Goal: Find specific page/section: Find specific page/section

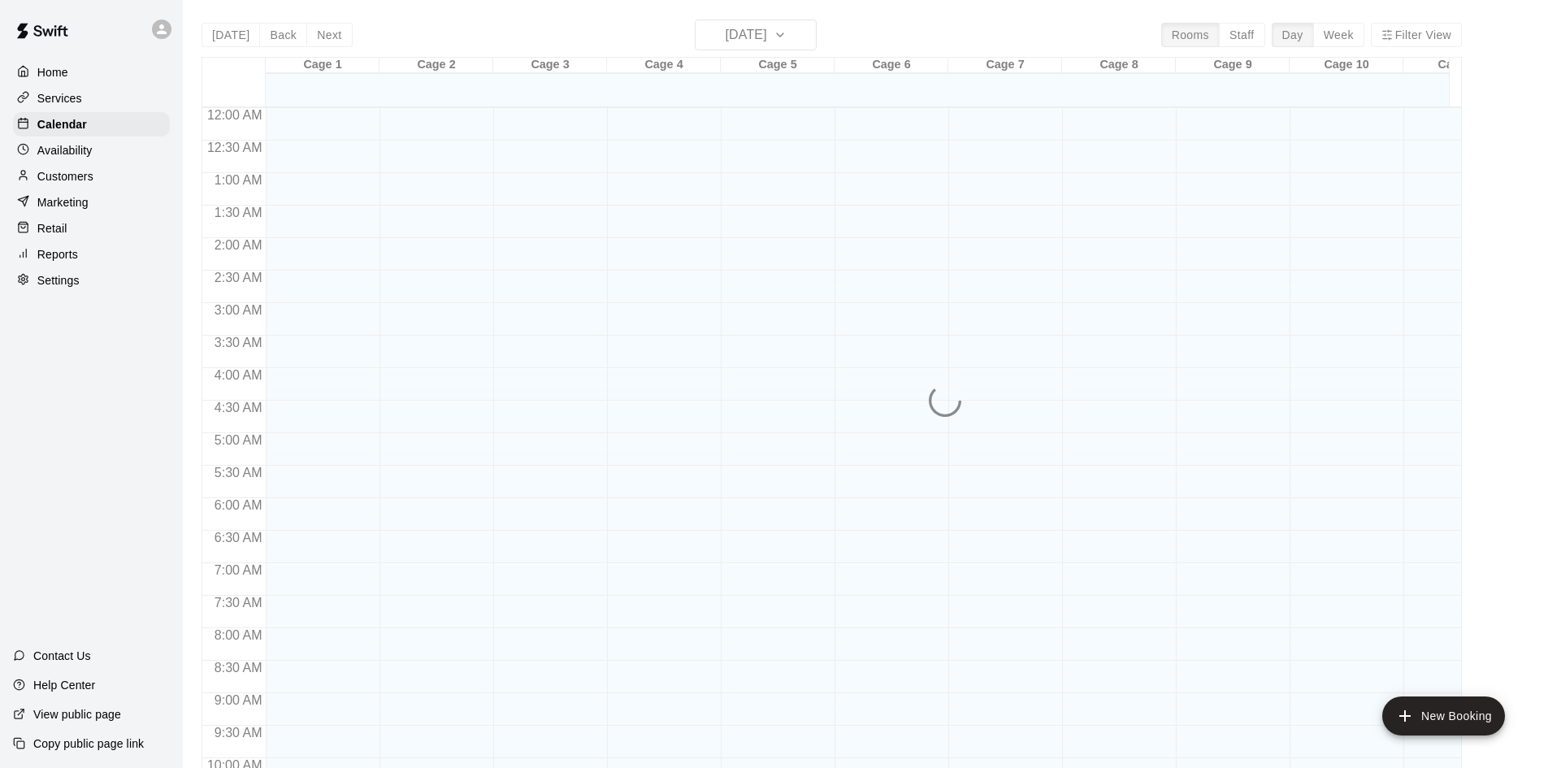
scroll to position [833, 0]
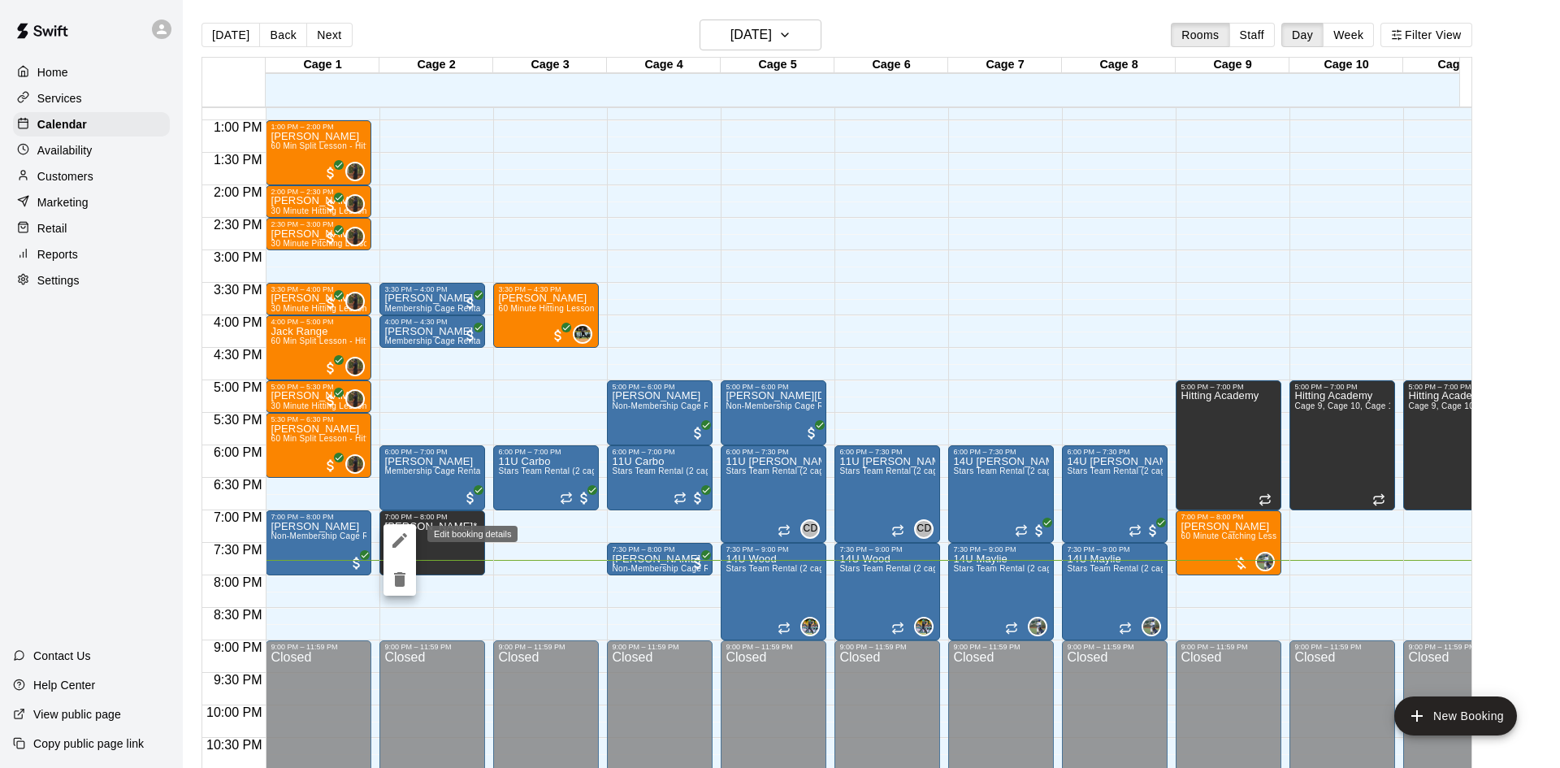
click at [401, 538] on icon "edit" at bounding box center [399, 540] width 15 height 15
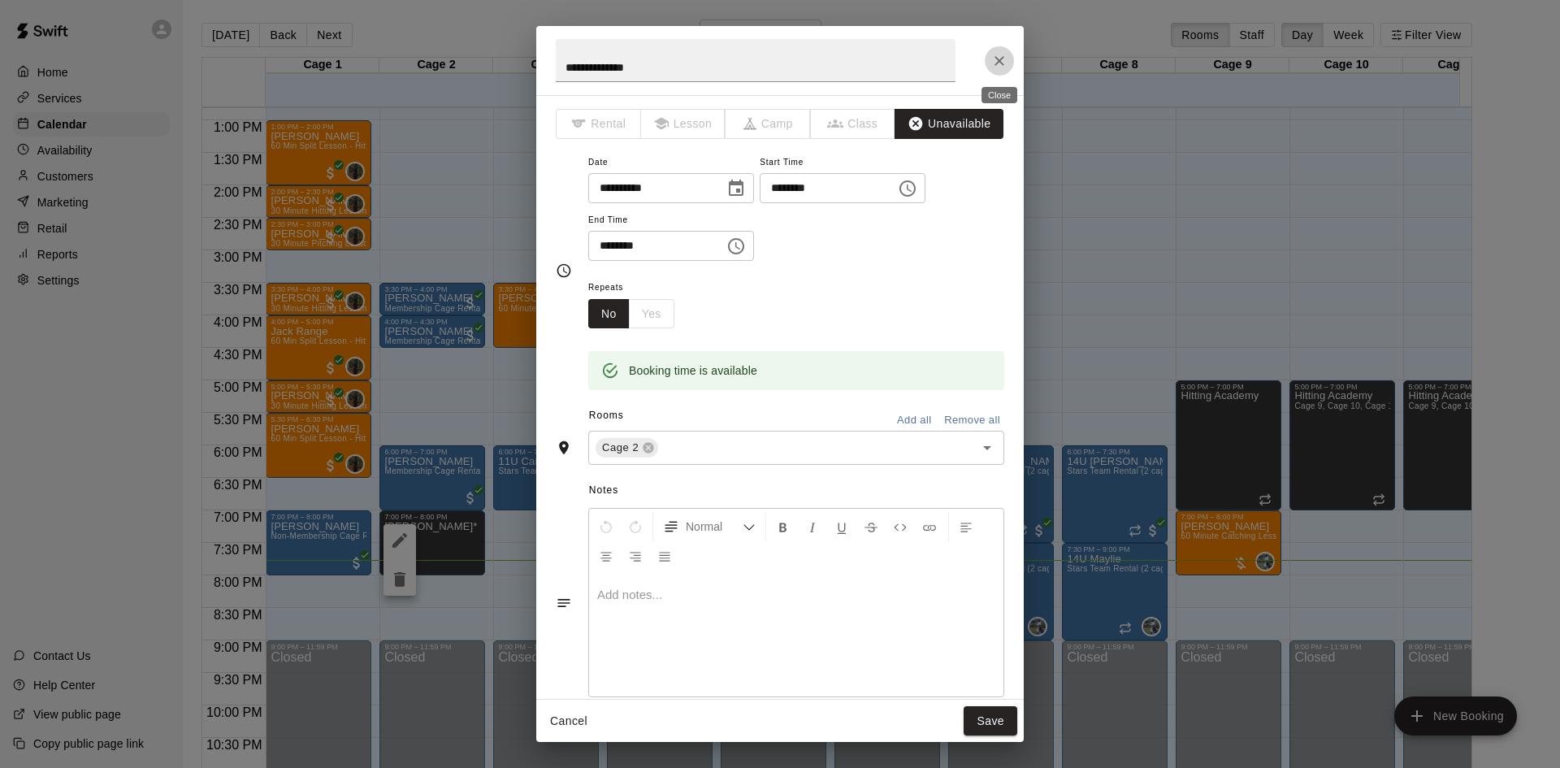
click at [999, 58] on icon "Close" at bounding box center [999, 61] width 16 height 16
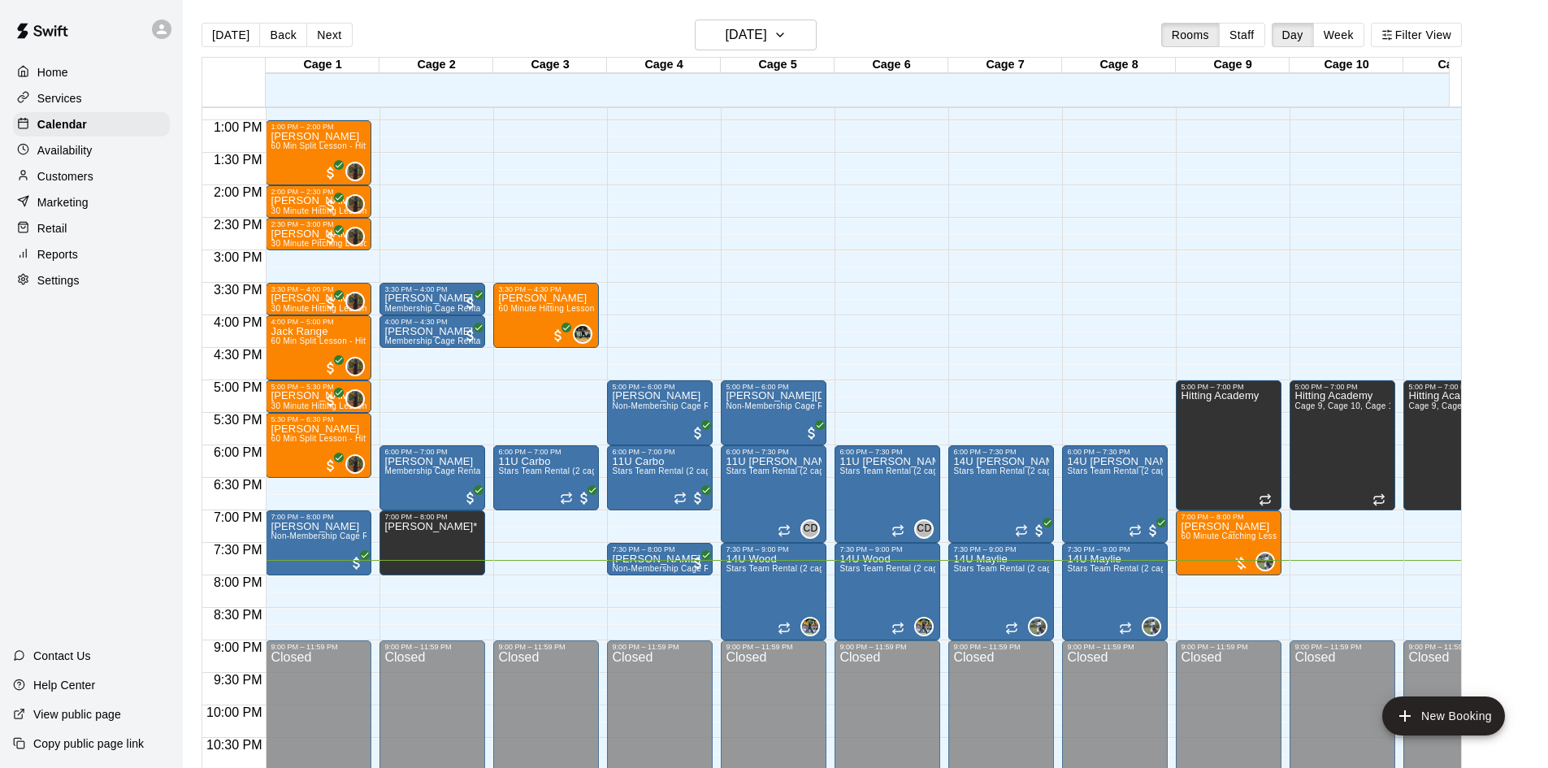
click at [71, 176] on p "Customers" at bounding box center [65, 176] width 56 height 16
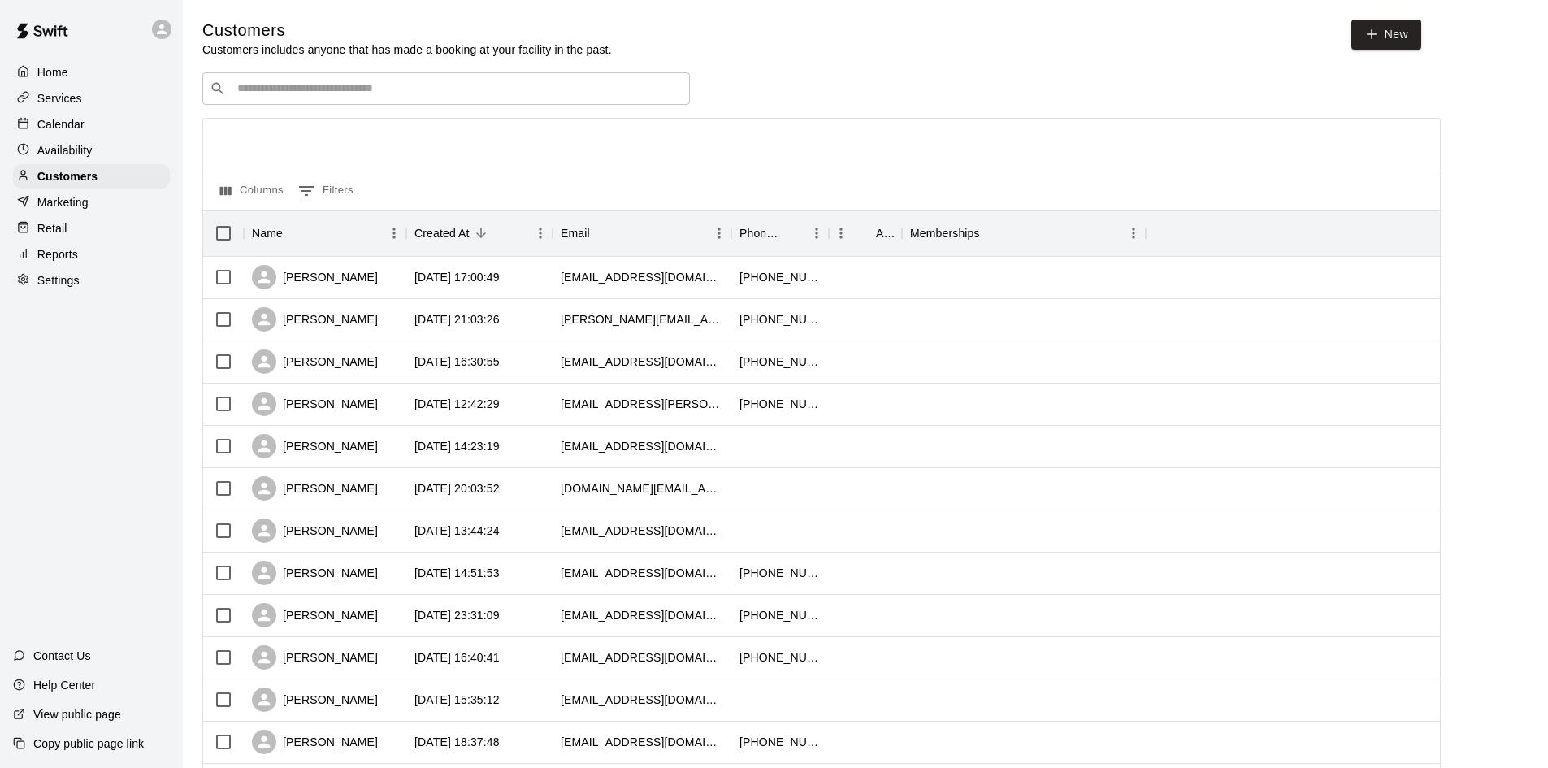
click at [349, 89] on input "Search customers by name or email" at bounding box center [457, 88] width 450 height 16
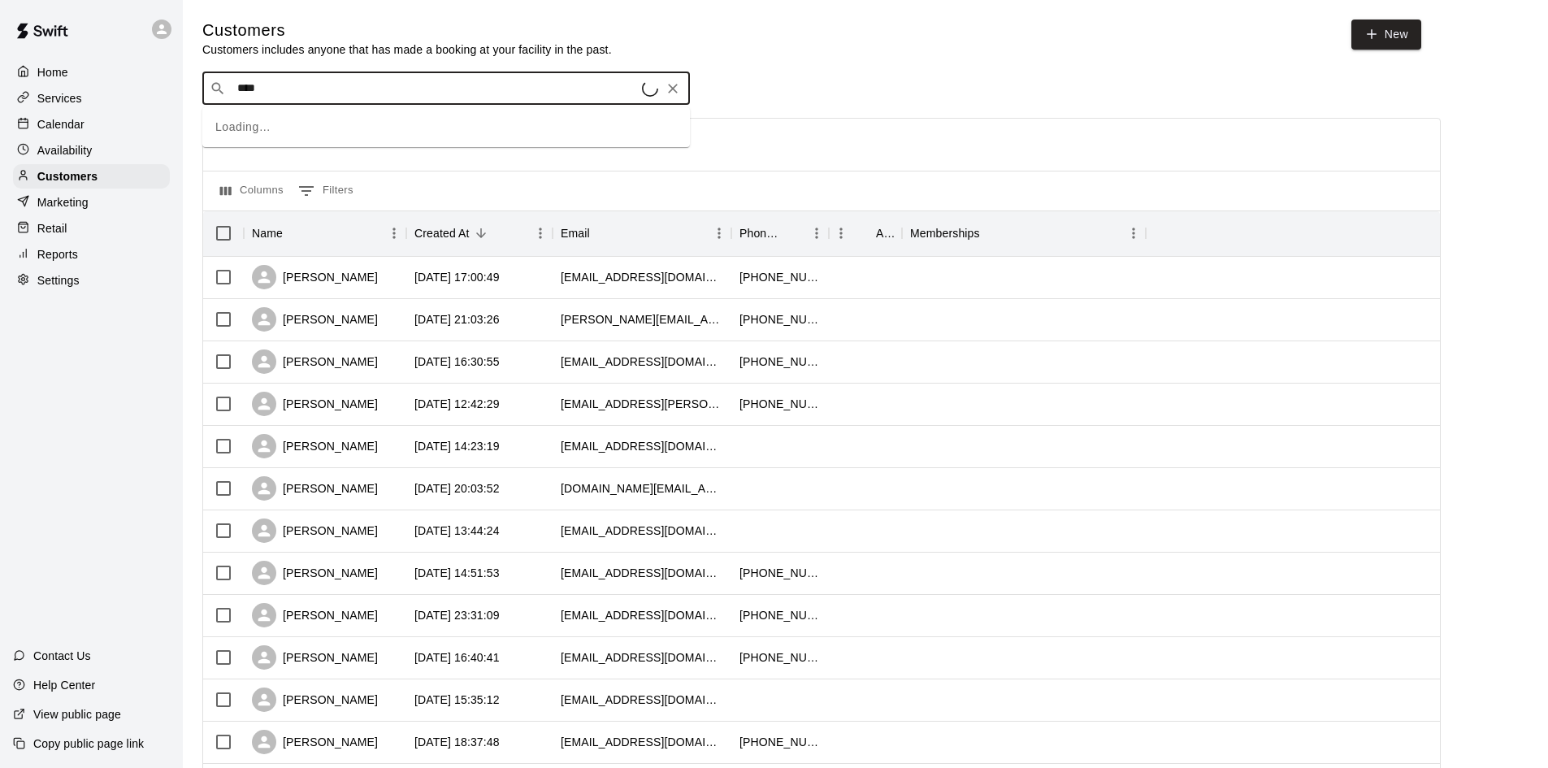
type input "*****"
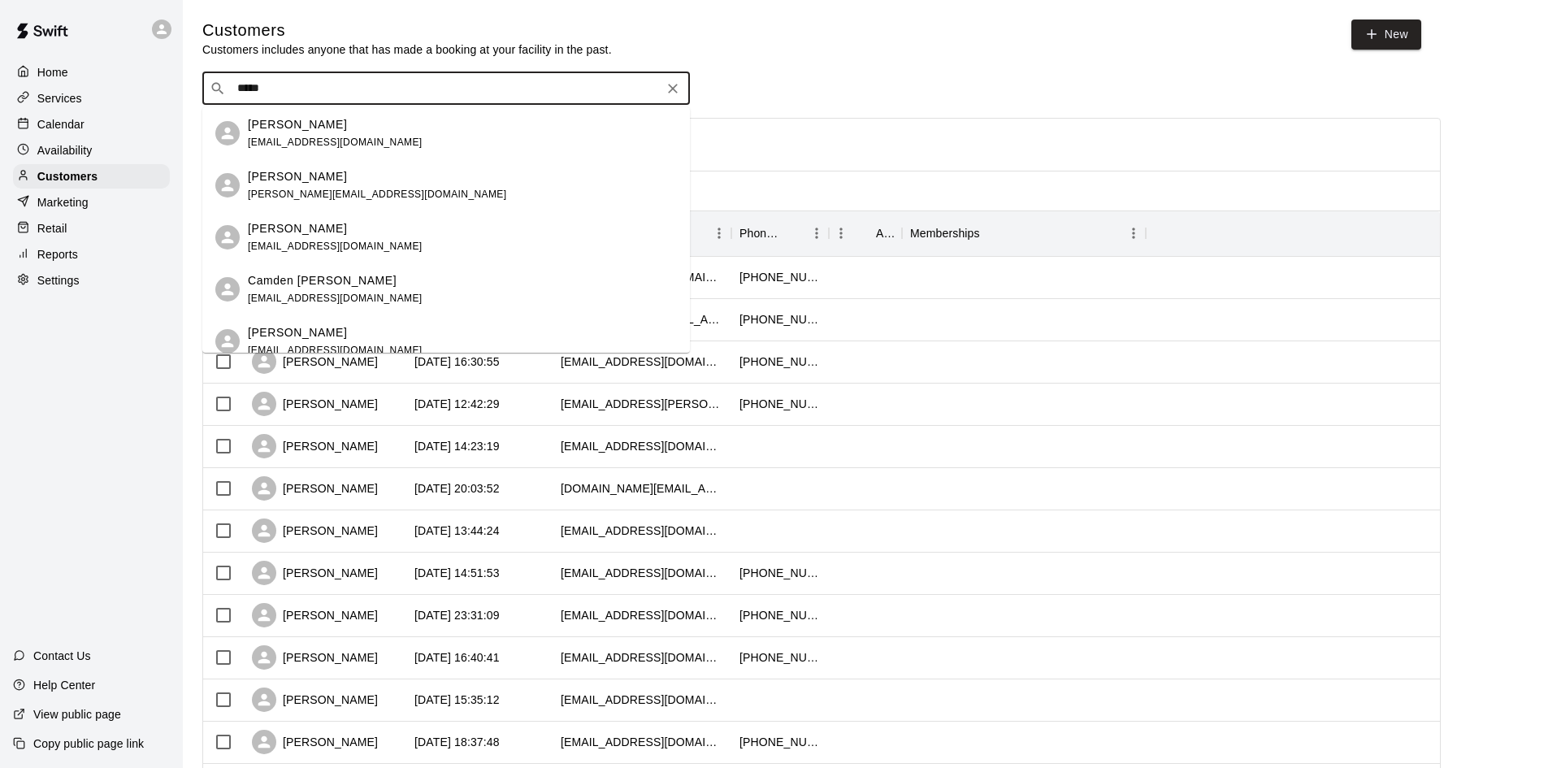
click at [333, 186] on div "[PERSON_NAME] Cornell [EMAIL_ADDRESS][DOMAIN_NAME]" at bounding box center [377, 185] width 258 height 35
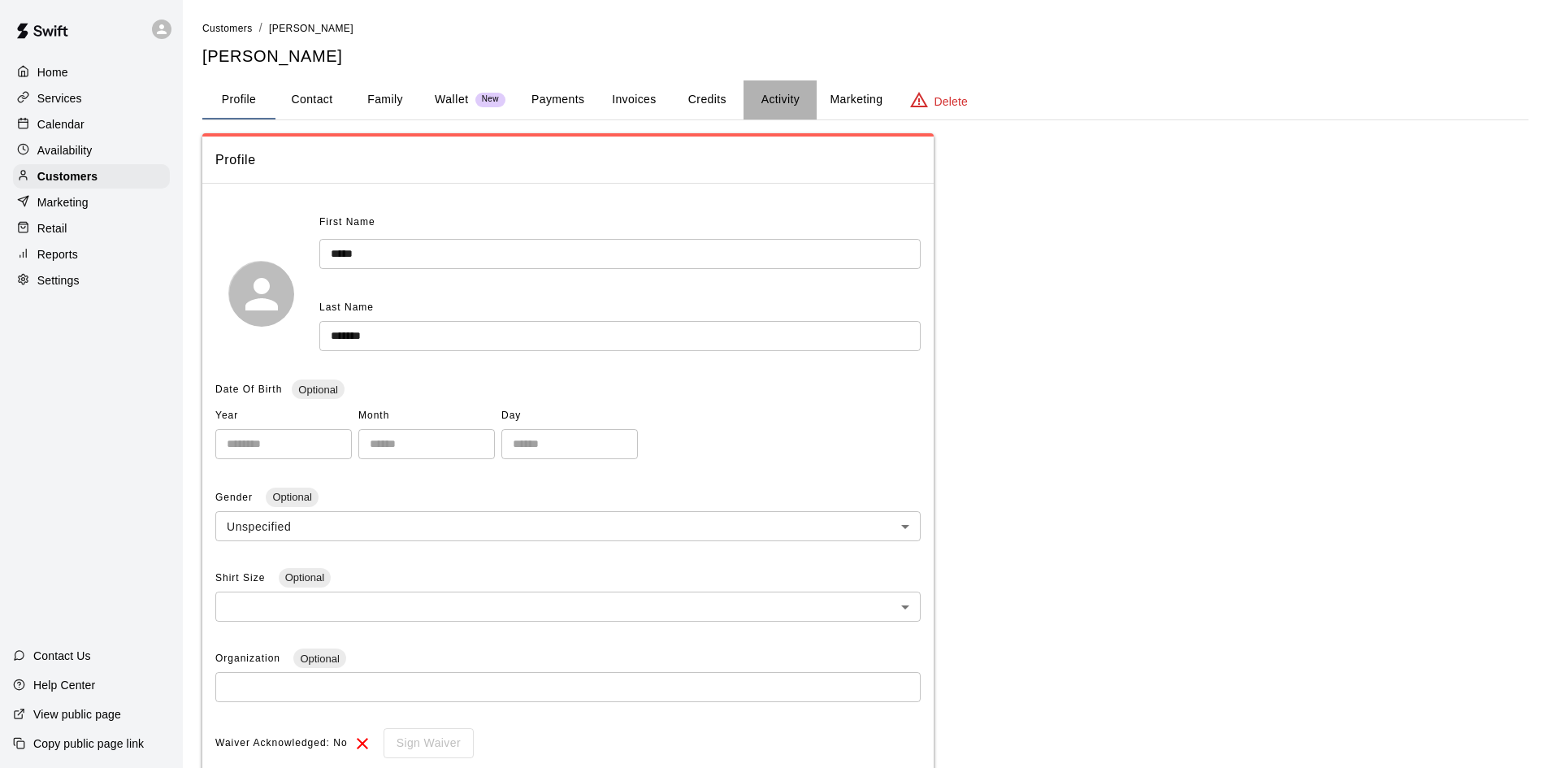
click at [793, 95] on button "Activity" at bounding box center [779, 99] width 73 height 39
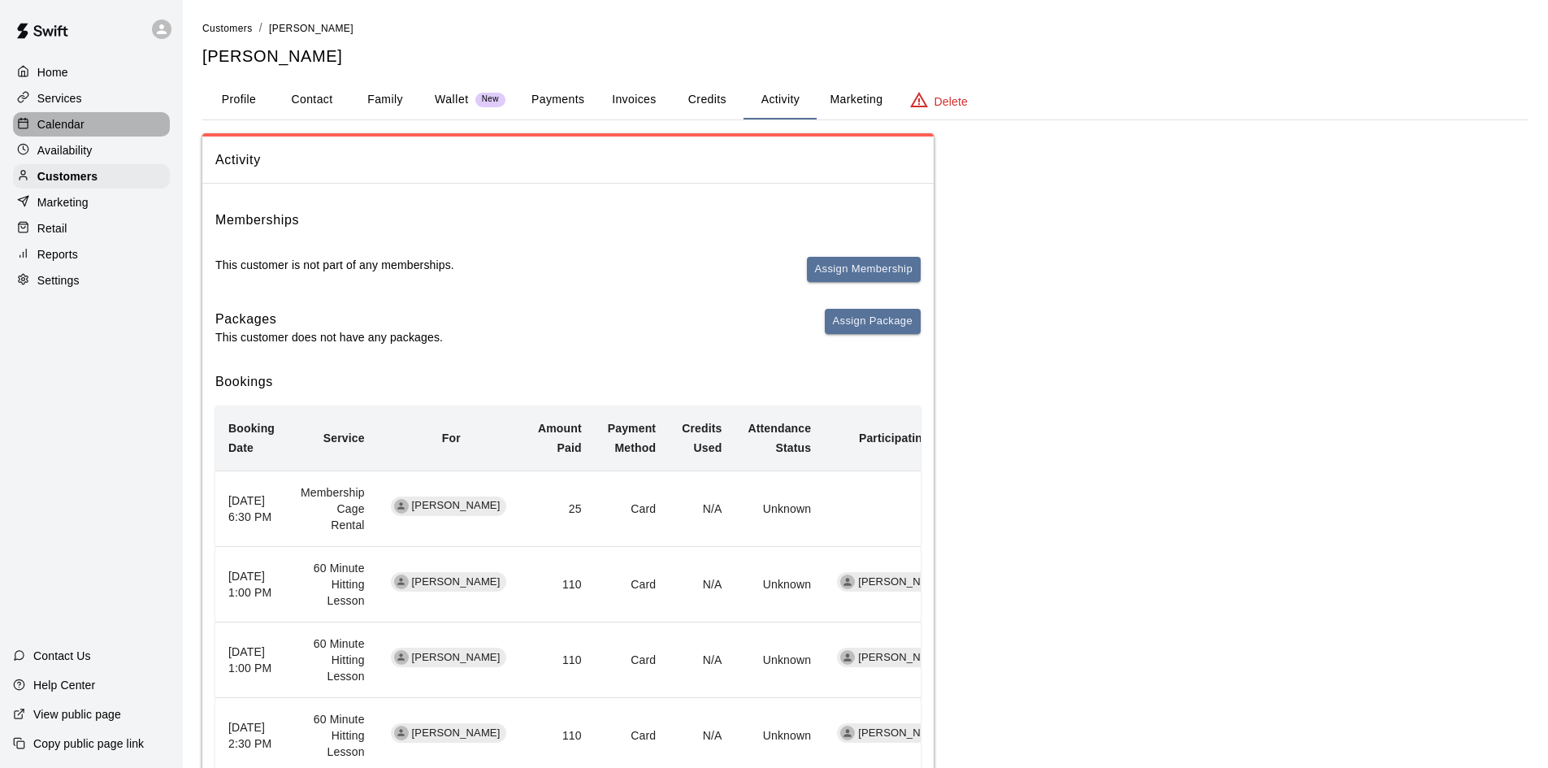
click at [63, 128] on p "Calendar" at bounding box center [60, 124] width 47 height 16
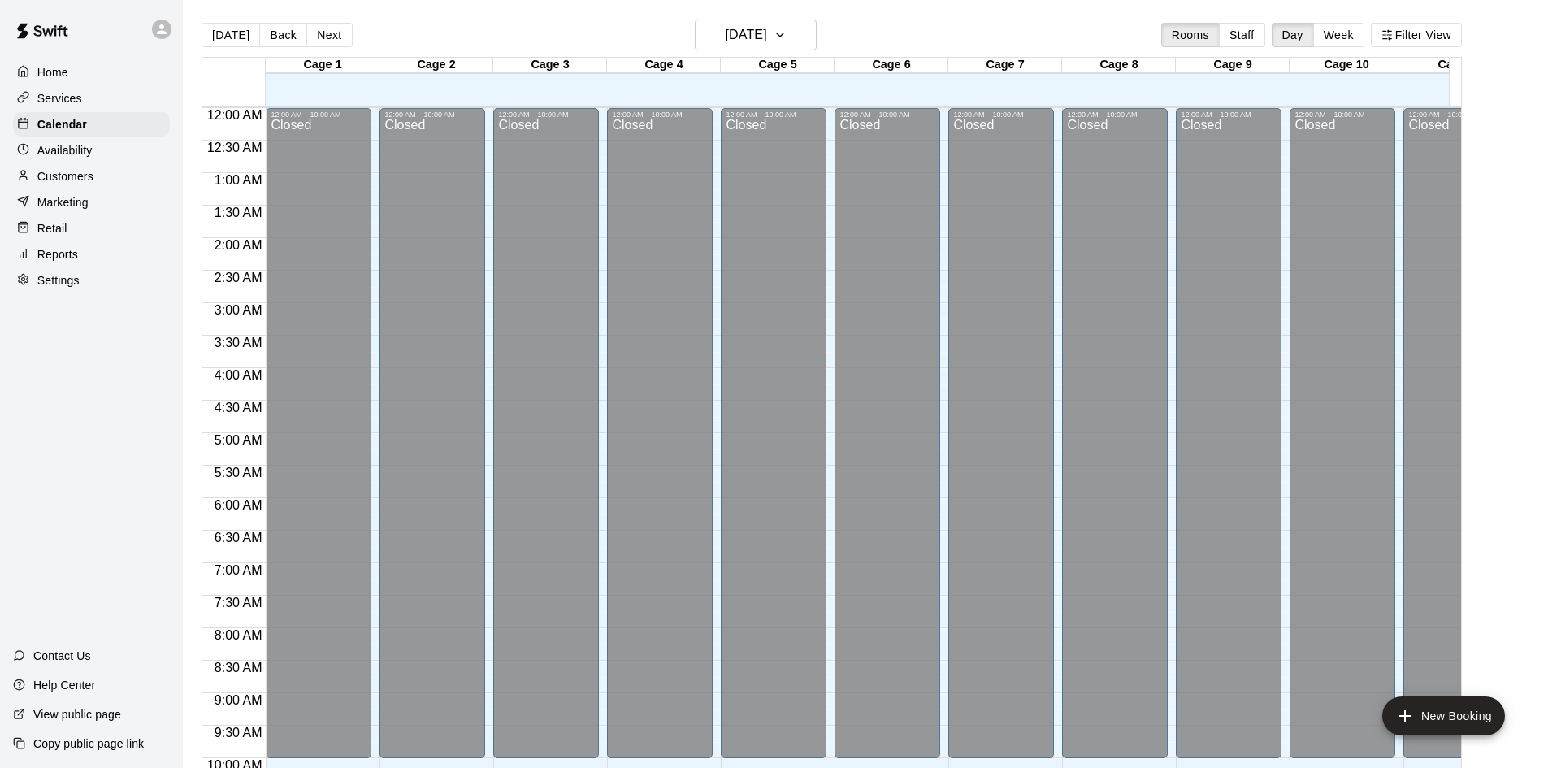
scroll to position [833, 0]
